Goal: Task Accomplishment & Management: Manage account settings

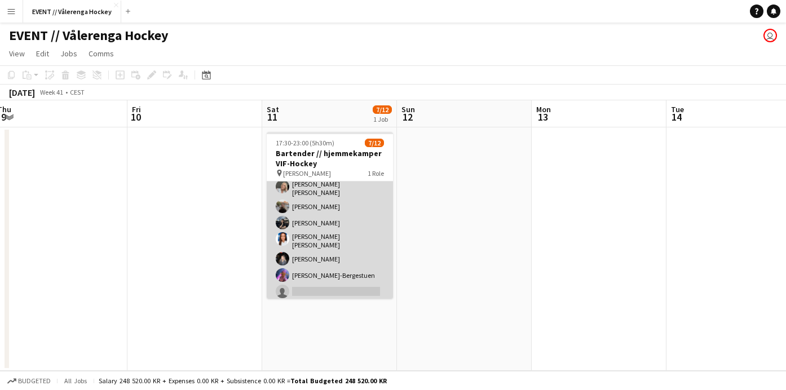
scroll to position [51, 0]
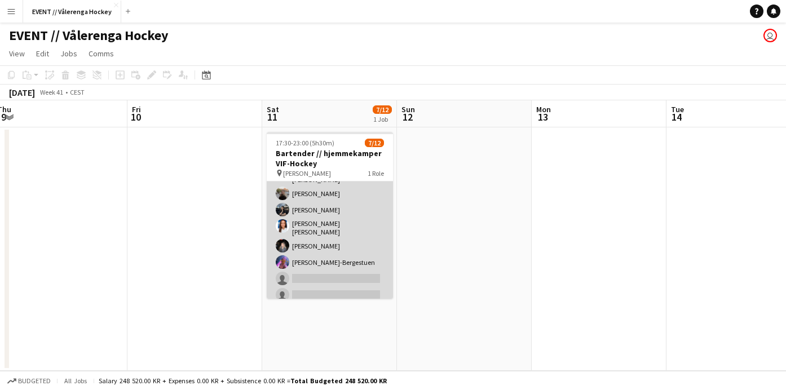
click at [324, 255] on app-card-role "Bar & Catering (Bar Tender) 31A [DATE] 17:30-23:00 (5h30m) [PERSON_NAME] [PERSO…" at bounding box center [330, 242] width 126 height 225
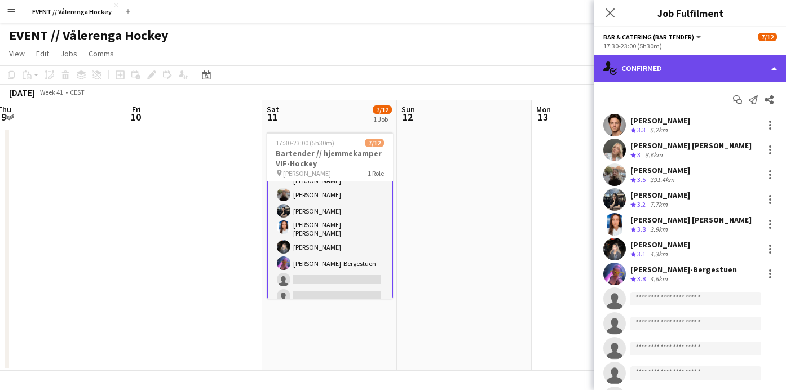
click at [649, 65] on div "single-neutral-actions-check-2 Confirmed" at bounding box center [690, 68] width 192 height 27
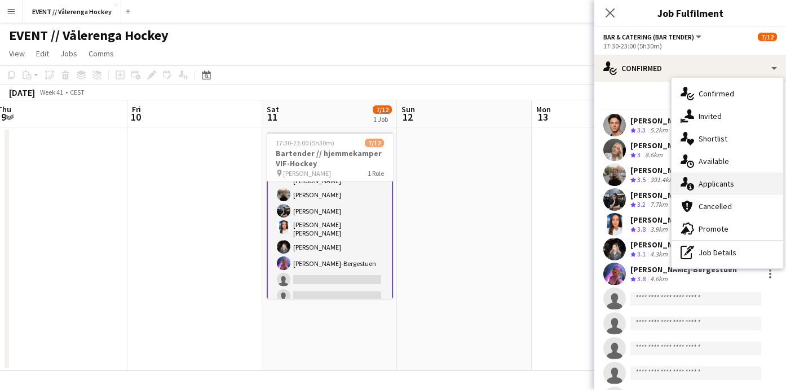
click at [708, 191] on div "single-neutral-actions-information Applicants" at bounding box center [727, 183] width 112 height 23
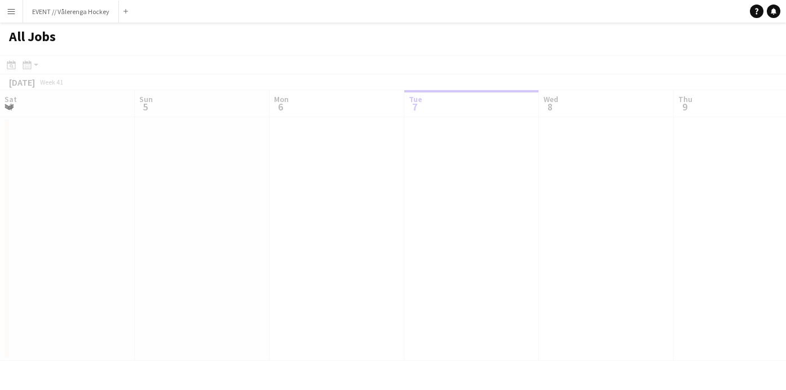
scroll to position [0, 269]
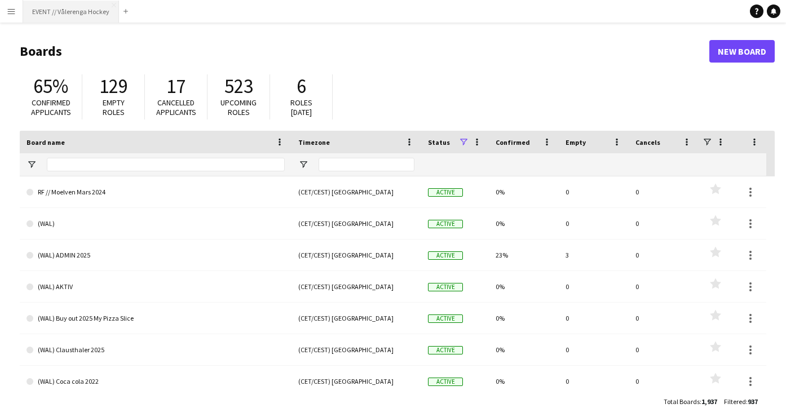
click at [85, 15] on button "EVENT // Vålerenga Hockey Close" at bounding box center [71, 12] width 96 height 22
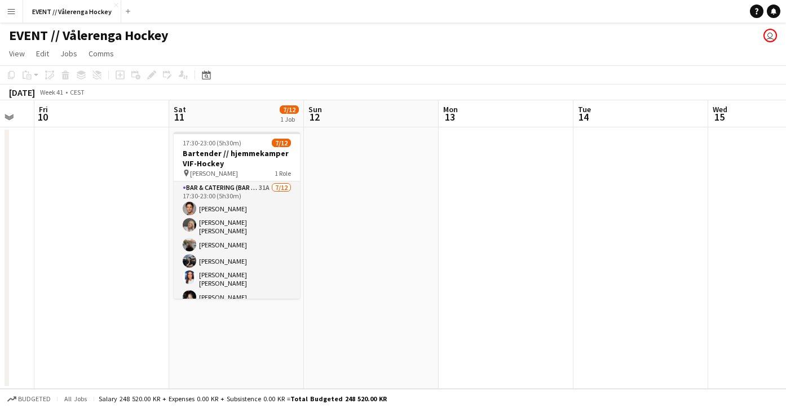
scroll to position [0, 373]
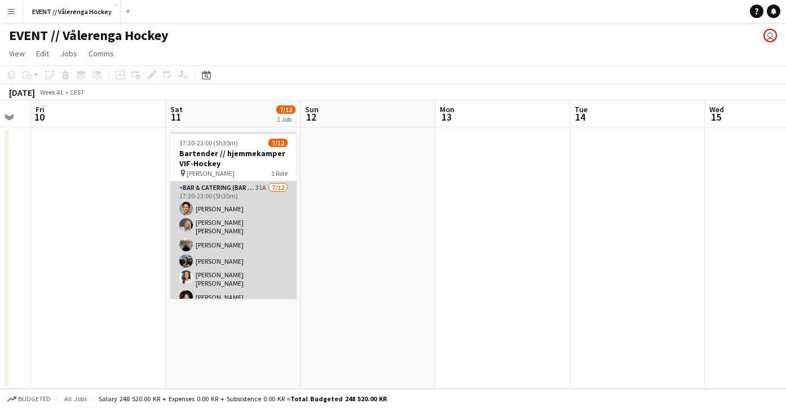
click at [277, 216] on app-card-role "Bar & Catering (Bar Tender) 31A [DATE] 17:30-23:00 (5h30m) [PERSON_NAME] [PERSO…" at bounding box center [233, 293] width 126 height 225
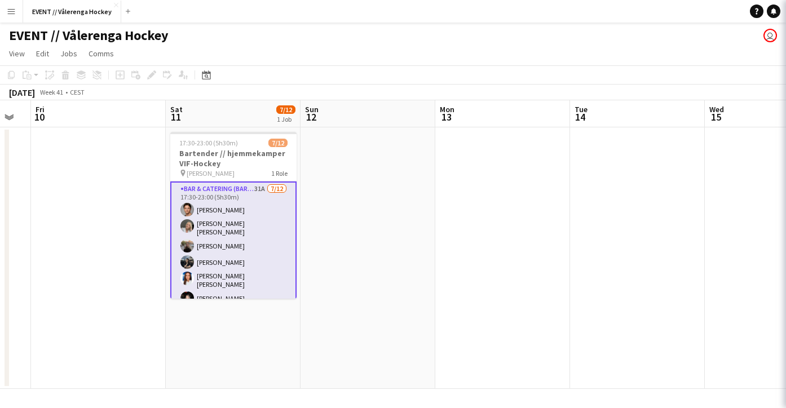
scroll to position [0, 374]
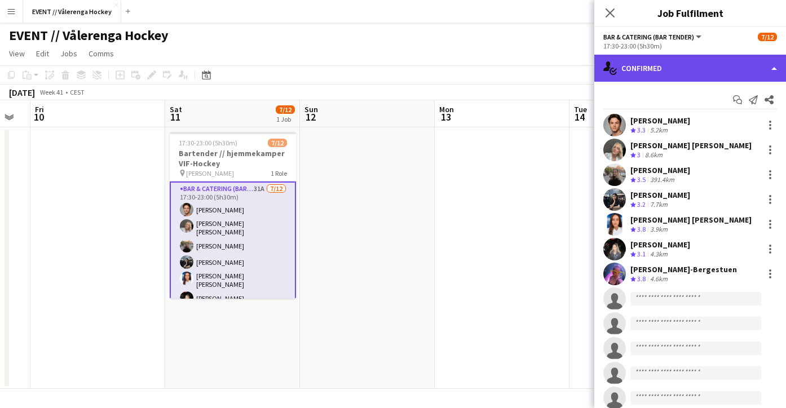
click at [658, 78] on div "single-neutral-actions-check-2 Confirmed" at bounding box center [690, 68] width 192 height 27
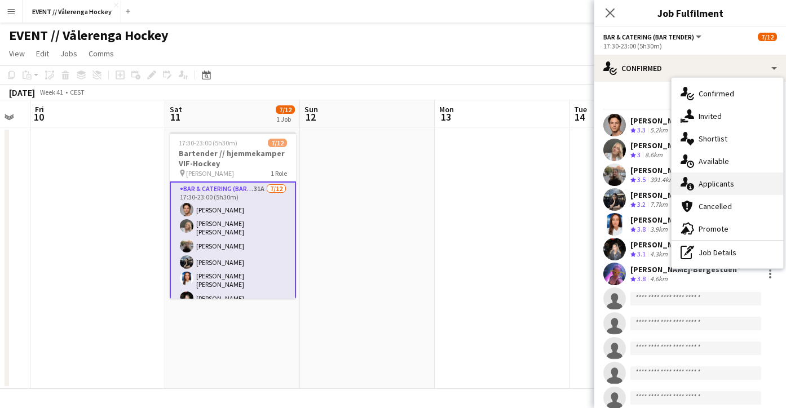
click at [719, 182] on span "Applicants" at bounding box center [716, 184] width 36 height 10
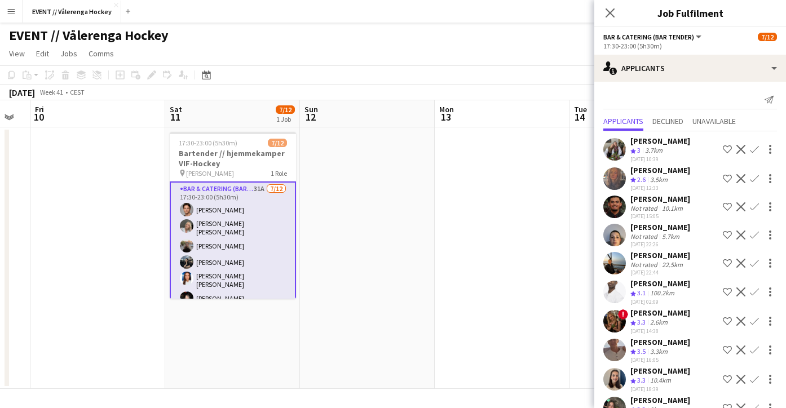
scroll to position [8, 0]
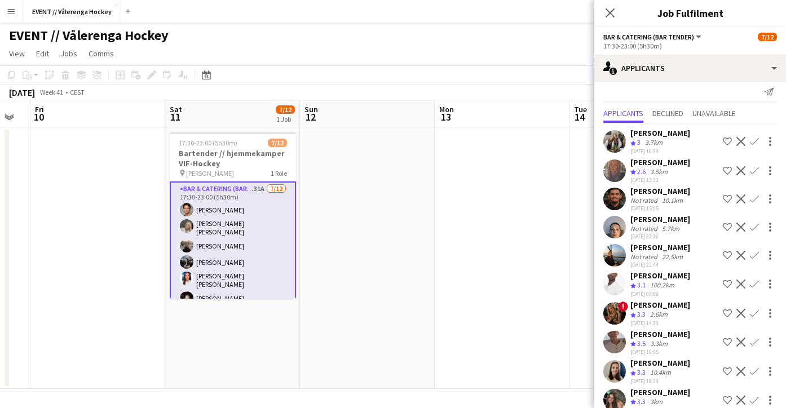
click at [613, 138] on app-user-avatar at bounding box center [614, 141] width 23 height 23
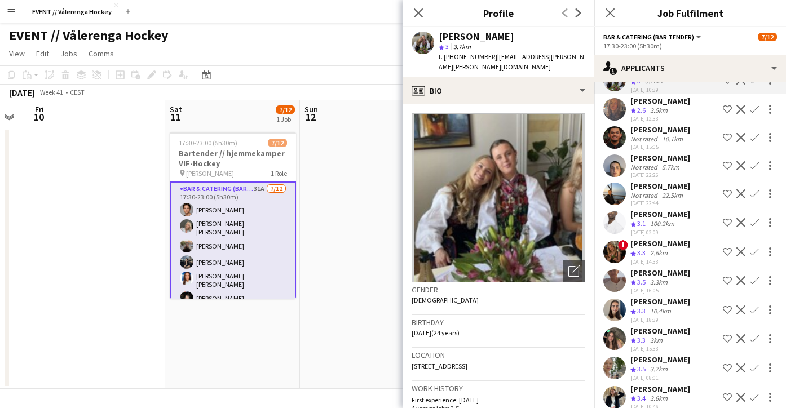
scroll to position [69, 0]
click at [626, 113] on div "[PERSON_NAME] Crew rating 2.6 3.5km [DATE] 12:33 Shortlist crew Decline Confirm" at bounding box center [690, 109] width 192 height 27
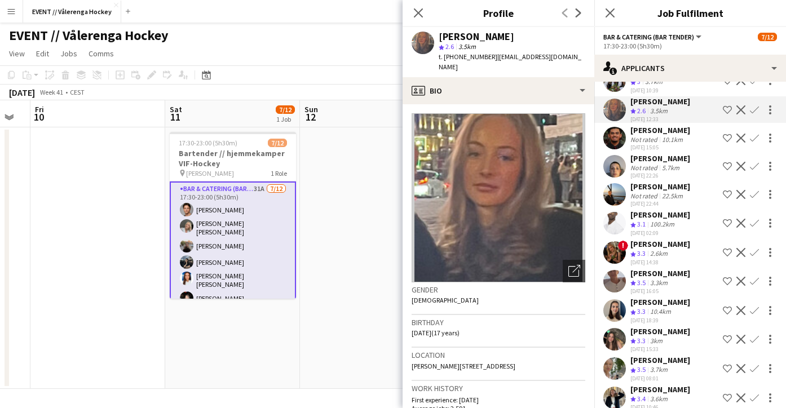
click at [616, 140] on app-user-avatar at bounding box center [614, 138] width 23 height 23
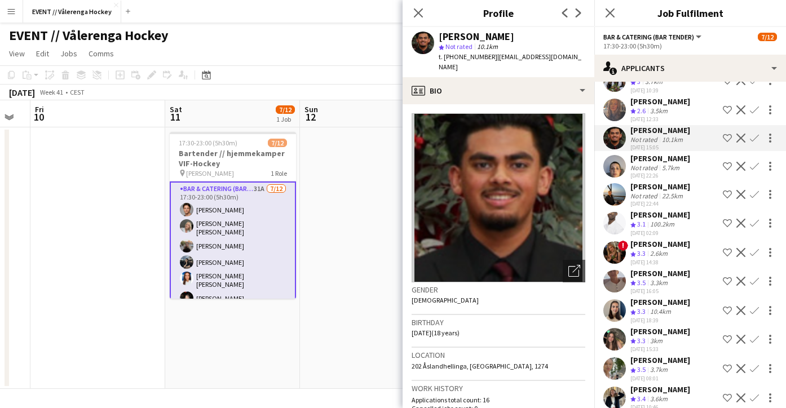
click at [614, 162] on app-user-avatar at bounding box center [614, 166] width 23 height 23
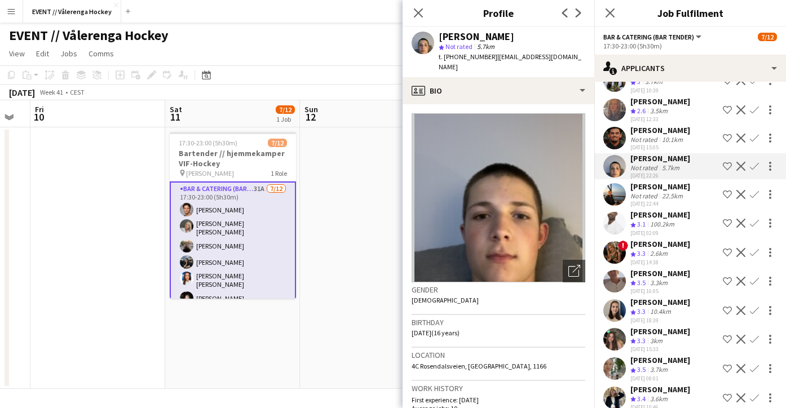
click at [618, 190] on app-user-avatar at bounding box center [614, 194] width 23 height 23
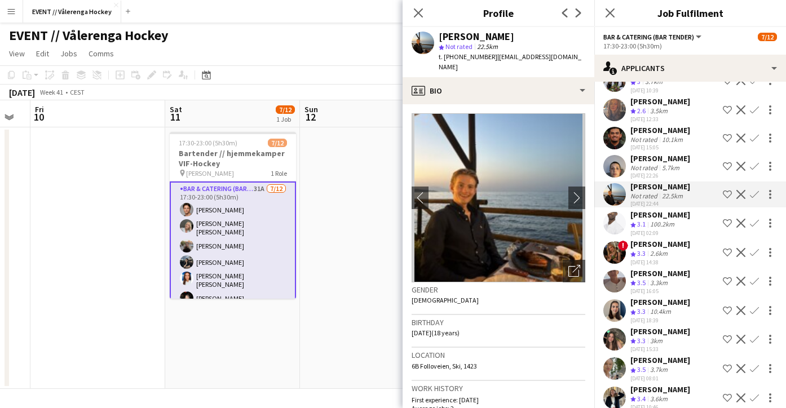
click at [617, 225] on app-user-avatar at bounding box center [614, 223] width 23 height 23
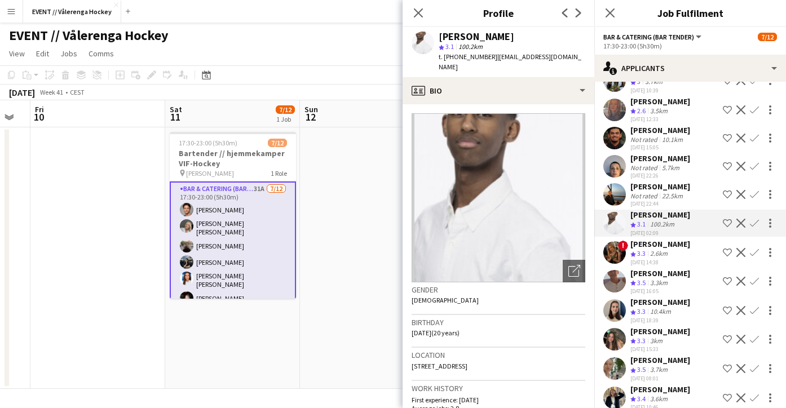
click at [611, 277] on app-user-avatar at bounding box center [614, 281] width 23 height 23
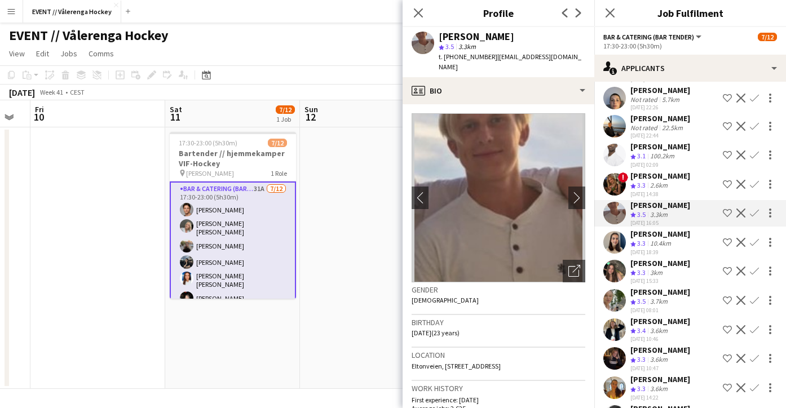
scroll to position [145, 0]
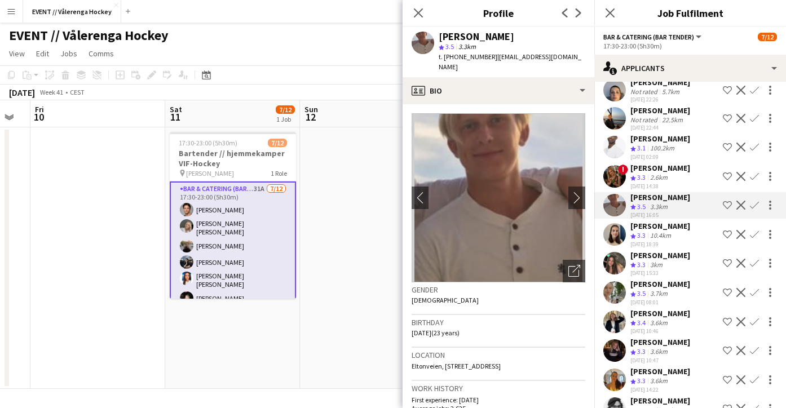
click at [617, 237] on app-user-avatar at bounding box center [614, 234] width 23 height 23
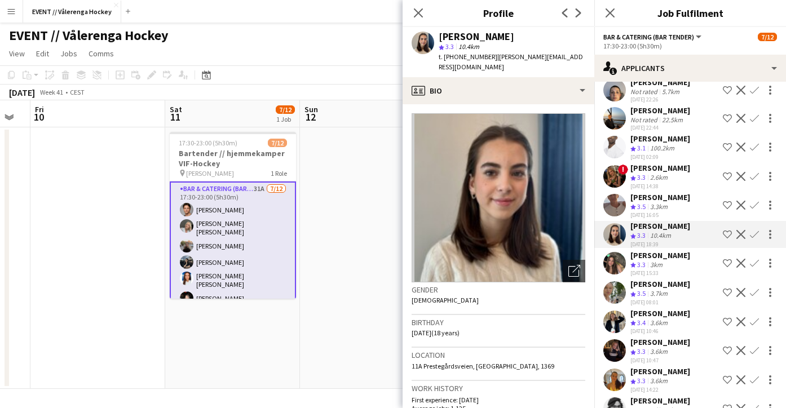
click at [614, 259] on app-user-avatar at bounding box center [614, 263] width 23 height 23
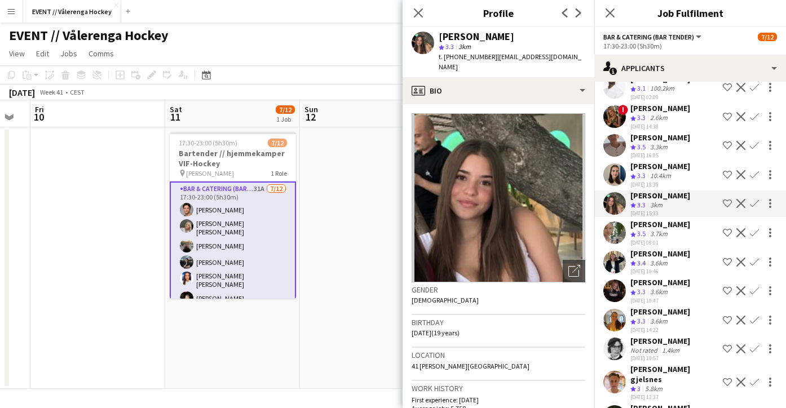
scroll to position [206, 0]
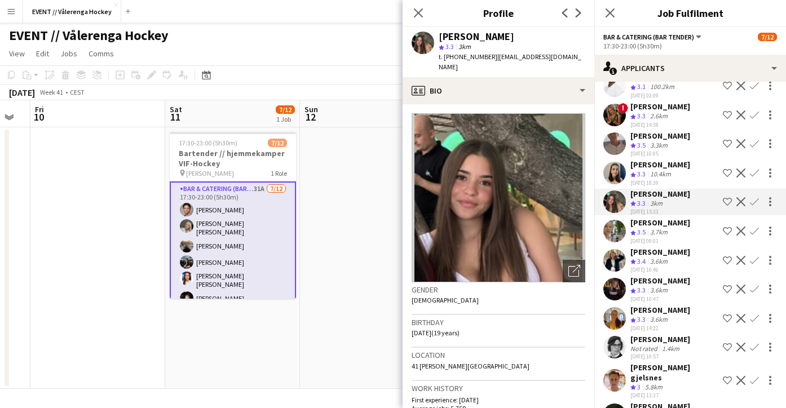
click at [615, 234] on app-user-avatar at bounding box center [614, 231] width 23 height 23
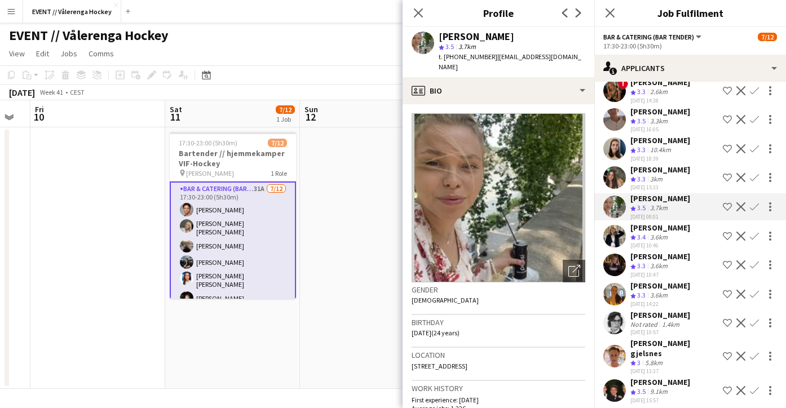
scroll to position [235, 0]
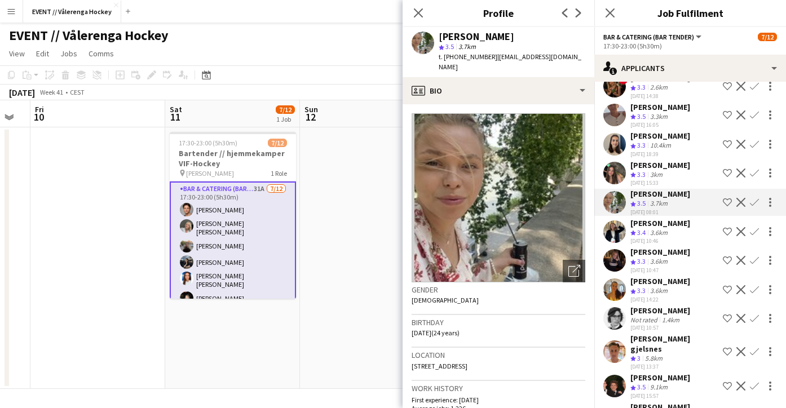
click at [617, 233] on app-user-avatar at bounding box center [614, 231] width 23 height 23
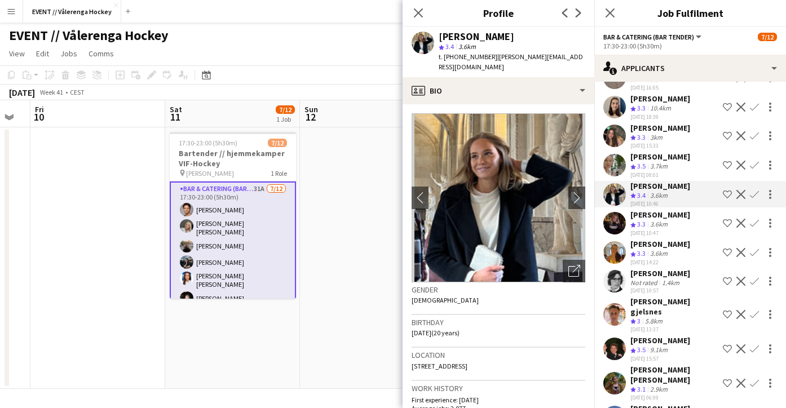
scroll to position [276, 0]
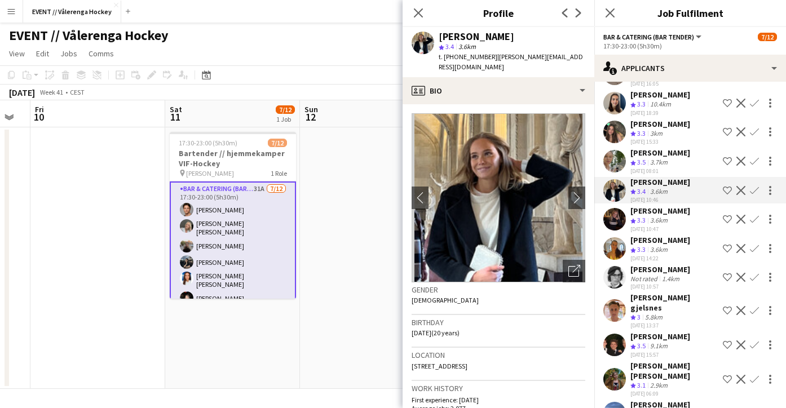
click at [618, 221] on app-user-avatar at bounding box center [614, 219] width 23 height 23
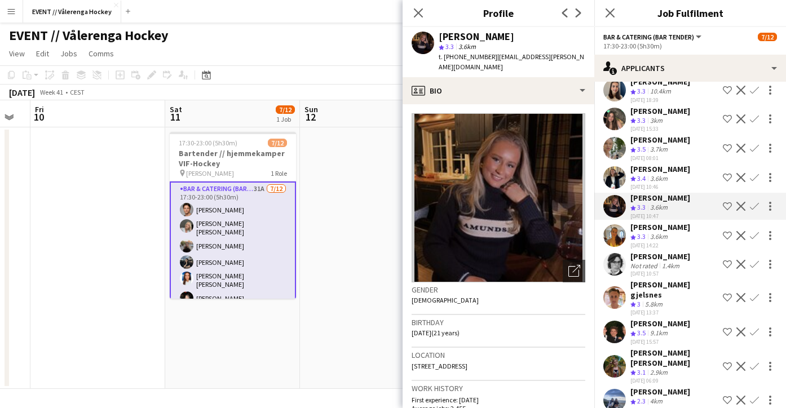
scroll to position [291, 0]
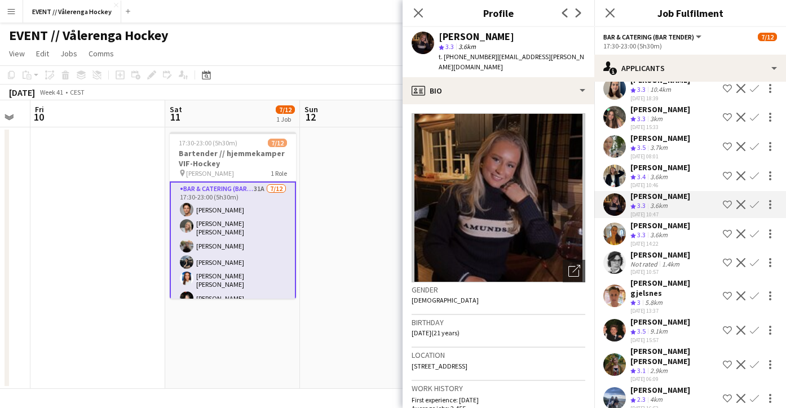
click at [613, 228] on app-user-avatar at bounding box center [614, 234] width 23 height 23
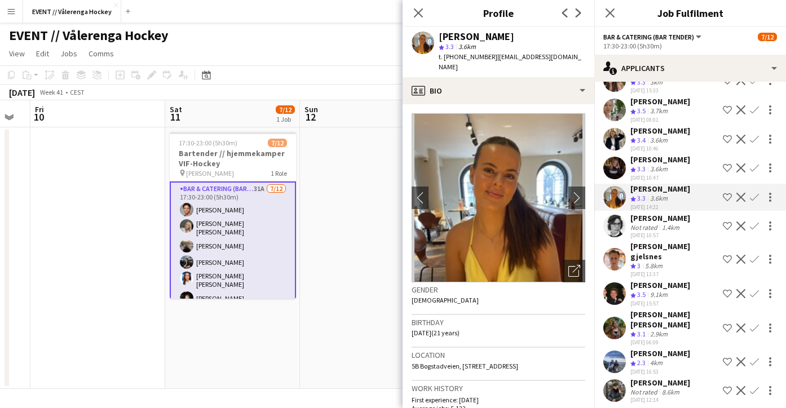
scroll to position [329, 0]
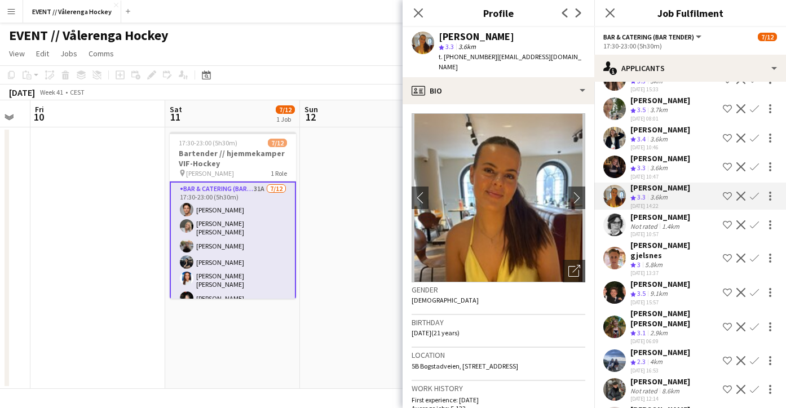
click at [614, 221] on app-user-avatar at bounding box center [614, 225] width 23 height 23
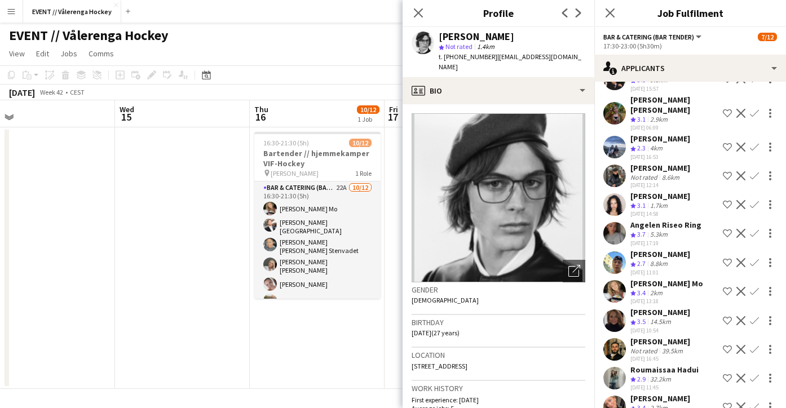
scroll to position [553, 0]
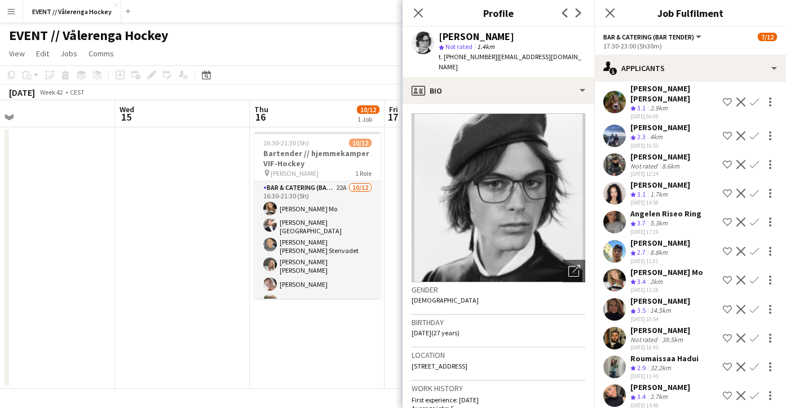
click at [617, 211] on app-user-avatar at bounding box center [614, 222] width 23 height 23
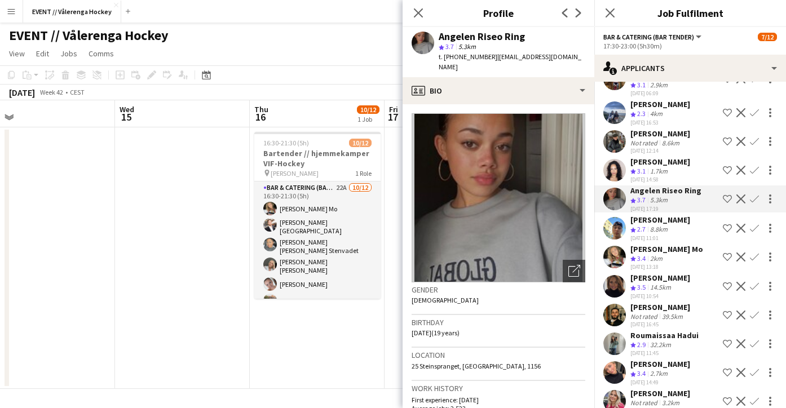
scroll to position [574, 0]
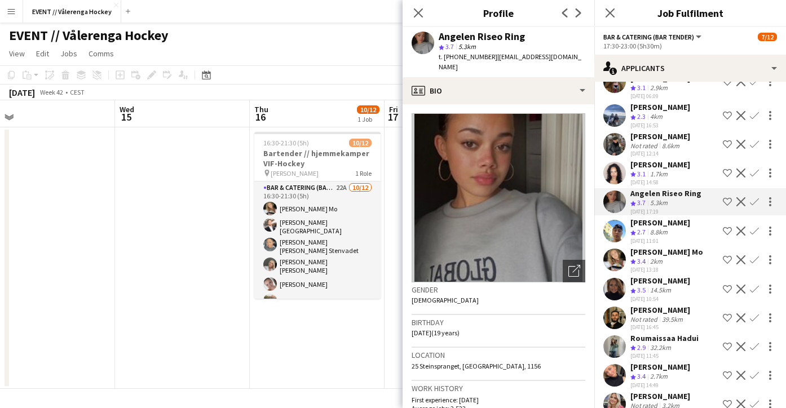
click at [619, 364] on app-user-avatar at bounding box center [614, 375] width 23 height 23
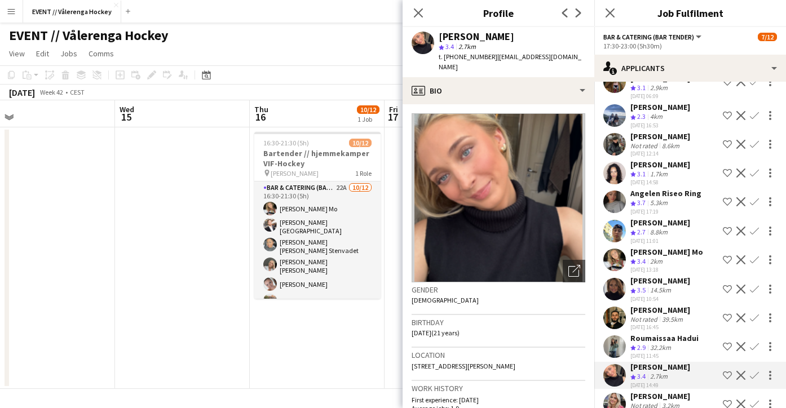
click at [619, 335] on app-user-avatar at bounding box center [614, 346] width 23 height 23
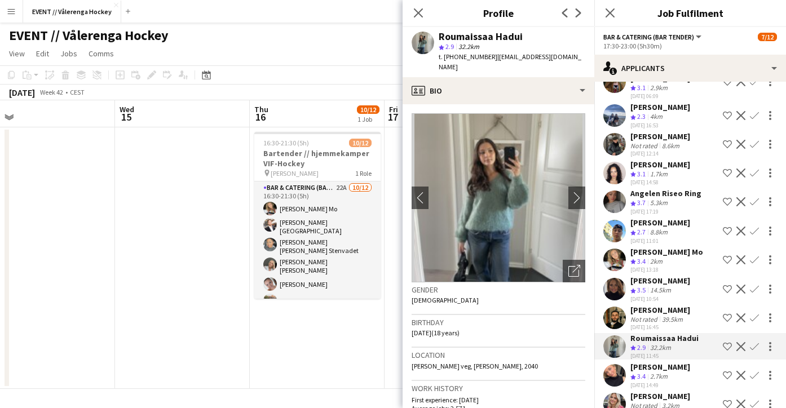
click at [616, 307] on app-user-avatar at bounding box center [614, 318] width 23 height 23
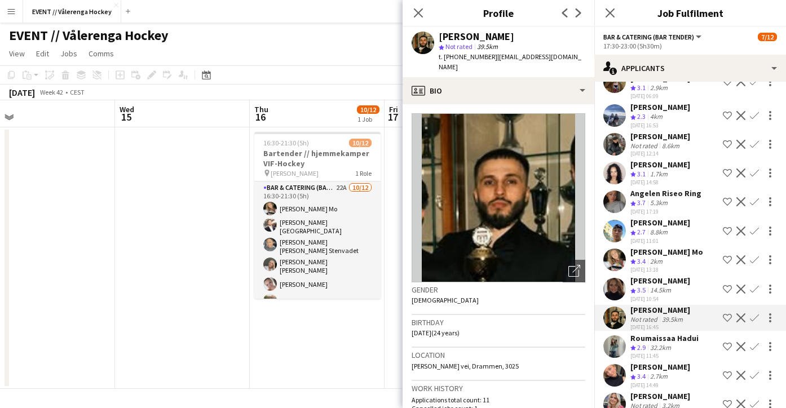
click at [612, 278] on app-user-avatar at bounding box center [614, 289] width 23 height 23
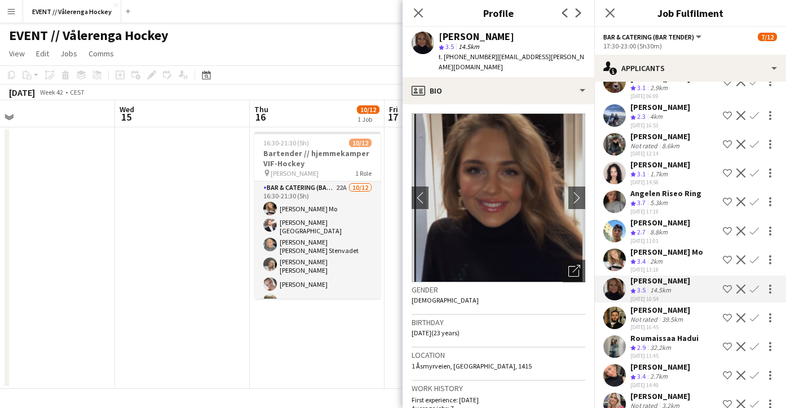
click at [614, 249] on app-user-avatar at bounding box center [614, 260] width 23 height 23
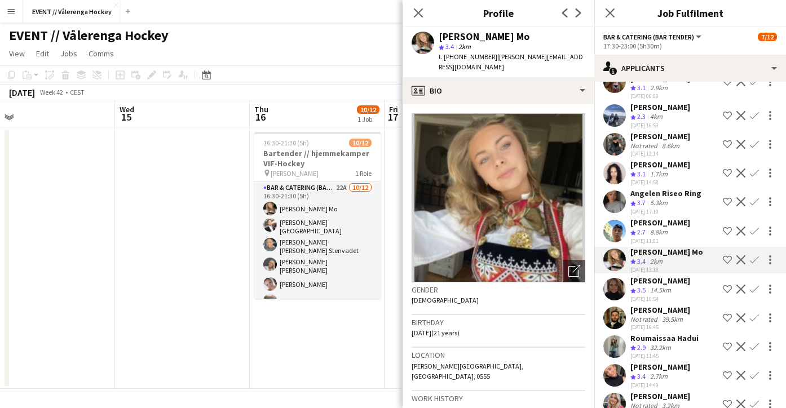
click at [171, 187] on app-date-cell at bounding box center [182, 258] width 135 height 262
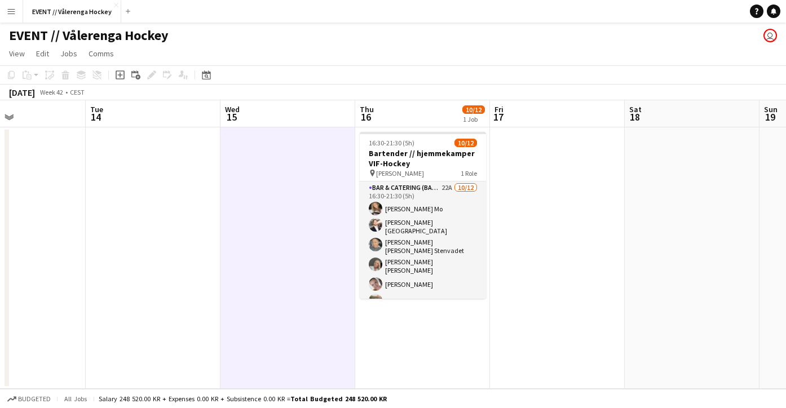
scroll to position [0, 287]
